Goal: Navigation & Orientation: Go to known website

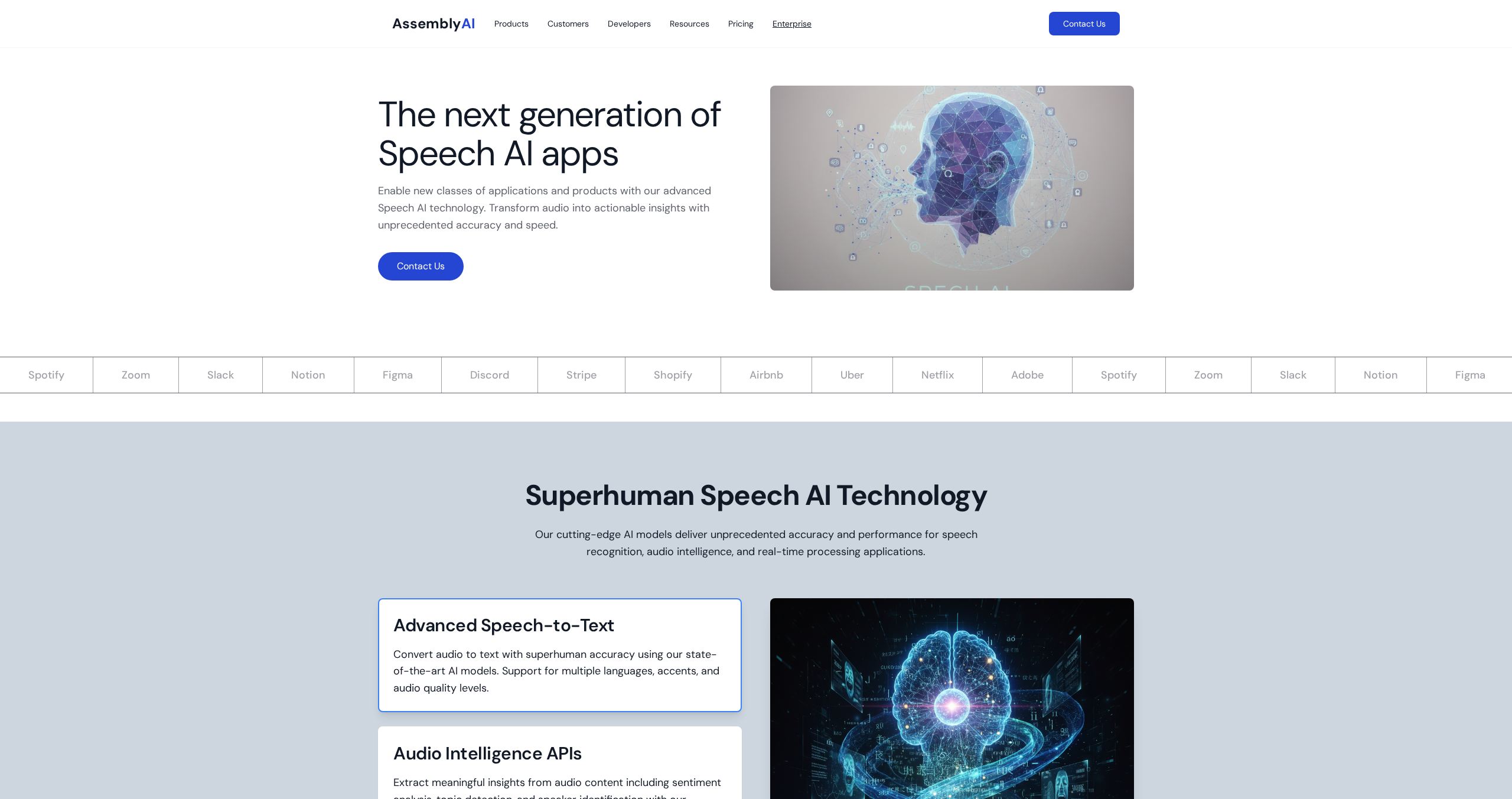
click at [796, 27] on link "Enterprise" at bounding box center [791, 23] width 39 height 12
